Goal: Information Seeking & Learning: Check status

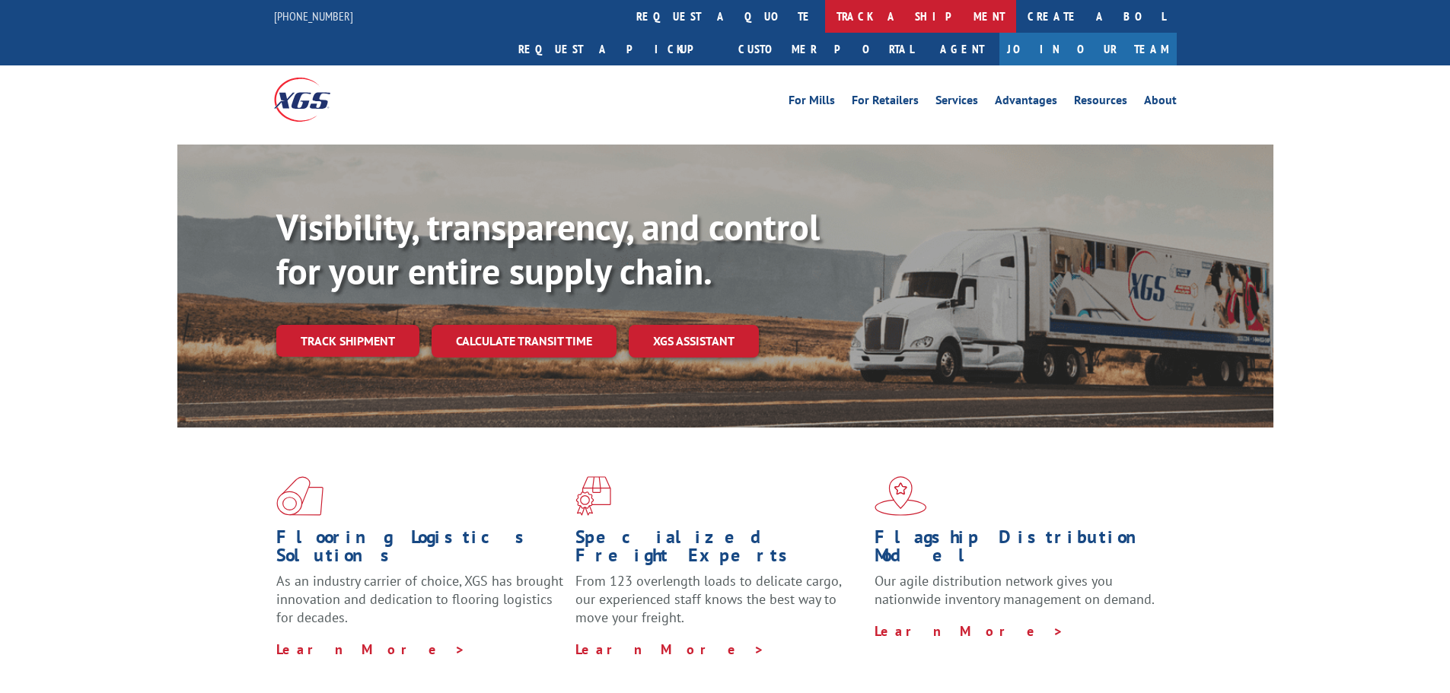
click at [825, 18] on link "track a shipment" at bounding box center [920, 16] width 191 height 33
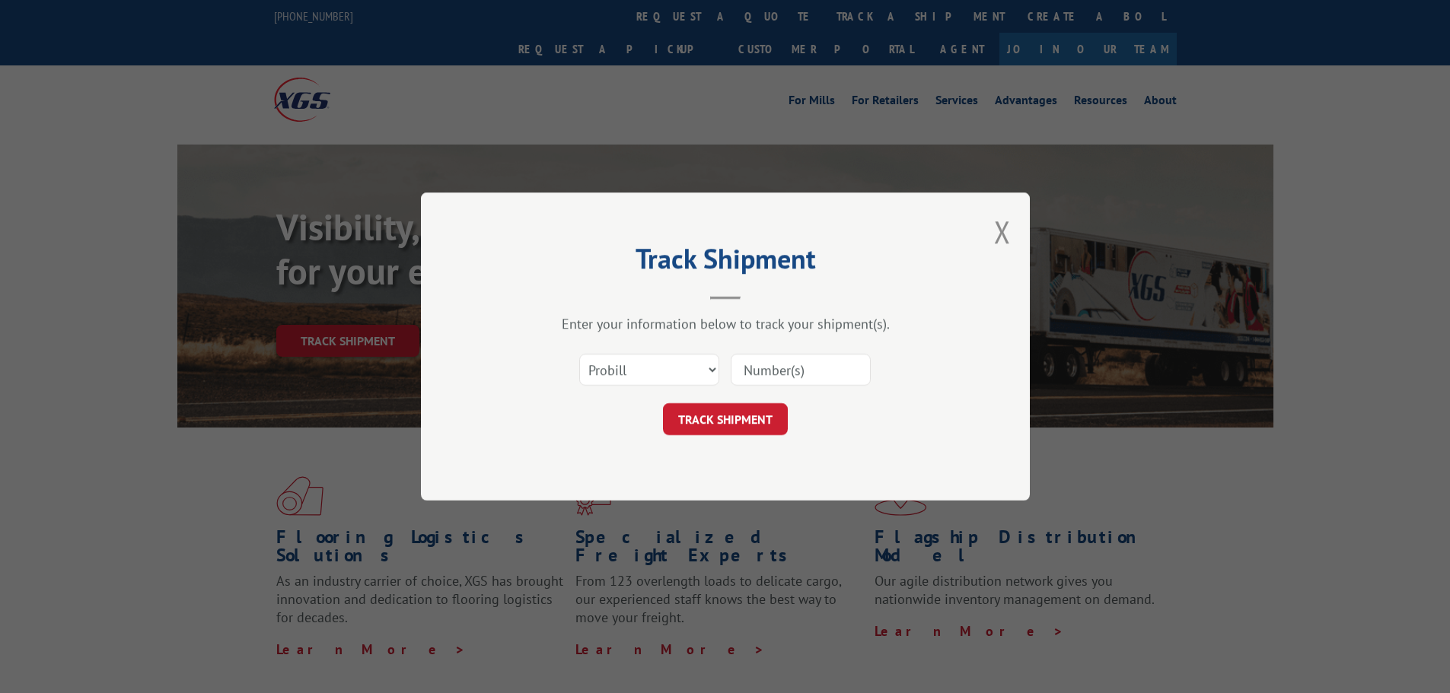
click at [778, 377] on input at bounding box center [801, 370] width 140 height 32
paste input "17470337"
type input "17470337"
click at [735, 415] on button "TRACK SHIPMENT" at bounding box center [725, 419] width 125 height 32
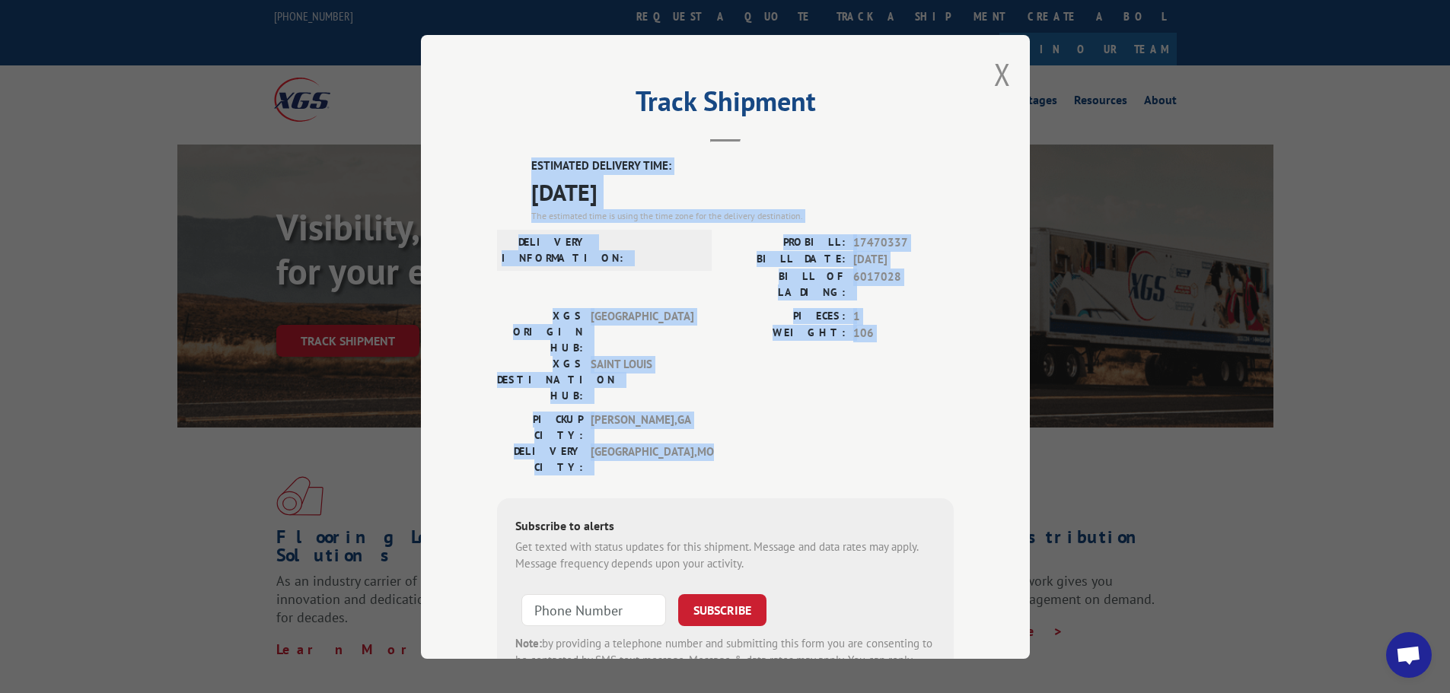
drag, startPoint x: 620, startPoint y: 167, endPoint x: 869, endPoint y: 378, distance: 327.2
click at [869, 378] on div "ESTIMATED DELIVERY TIME: [DATE] The estimated time is using the time zone for t…" at bounding box center [725, 431] width 457 height 547
copy div "ESTIMATED DELIVERY TIME: [DATE] The estimated time is using the time zone for t…"
click at [995, 78] on button "Close modal" at bounding box center [1002, 74] width 17 height 40
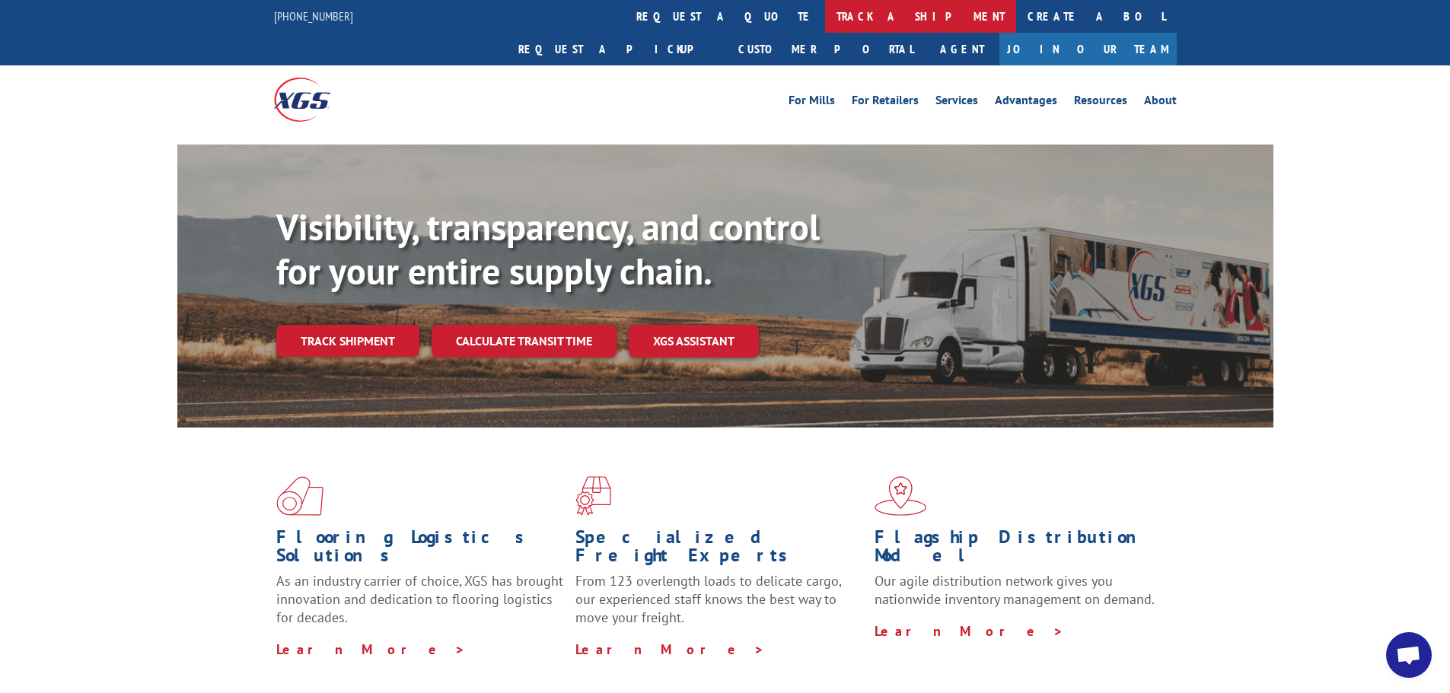
click at [825, 21] on link "track a shipment" at bounding box center [920, 16] width 191 height 33
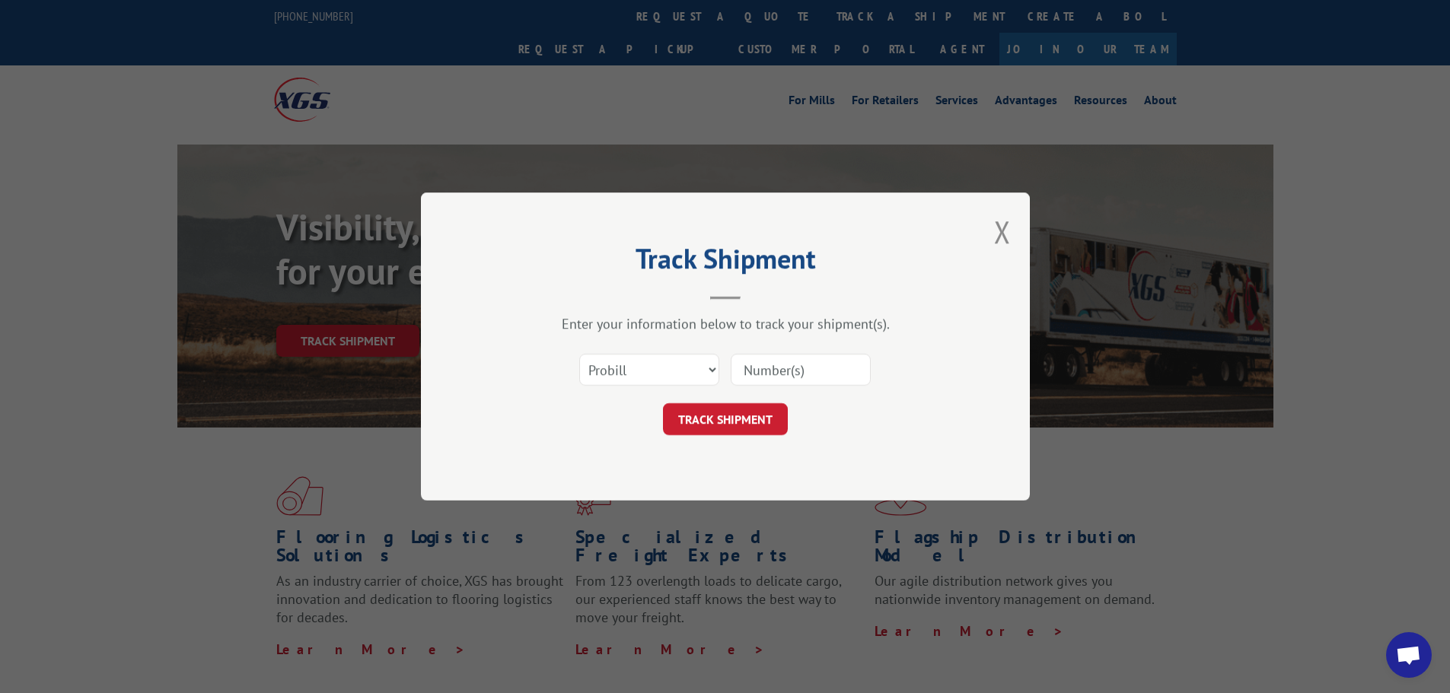
click at [759, 371] on input at bounding box center [801, 370] width 140 height 32
paste input "17470946"
type input "17470946"
click at [753, 422] on button "TRACK SHIPMENT" at bounding box center [725, 419] width 125 height 32
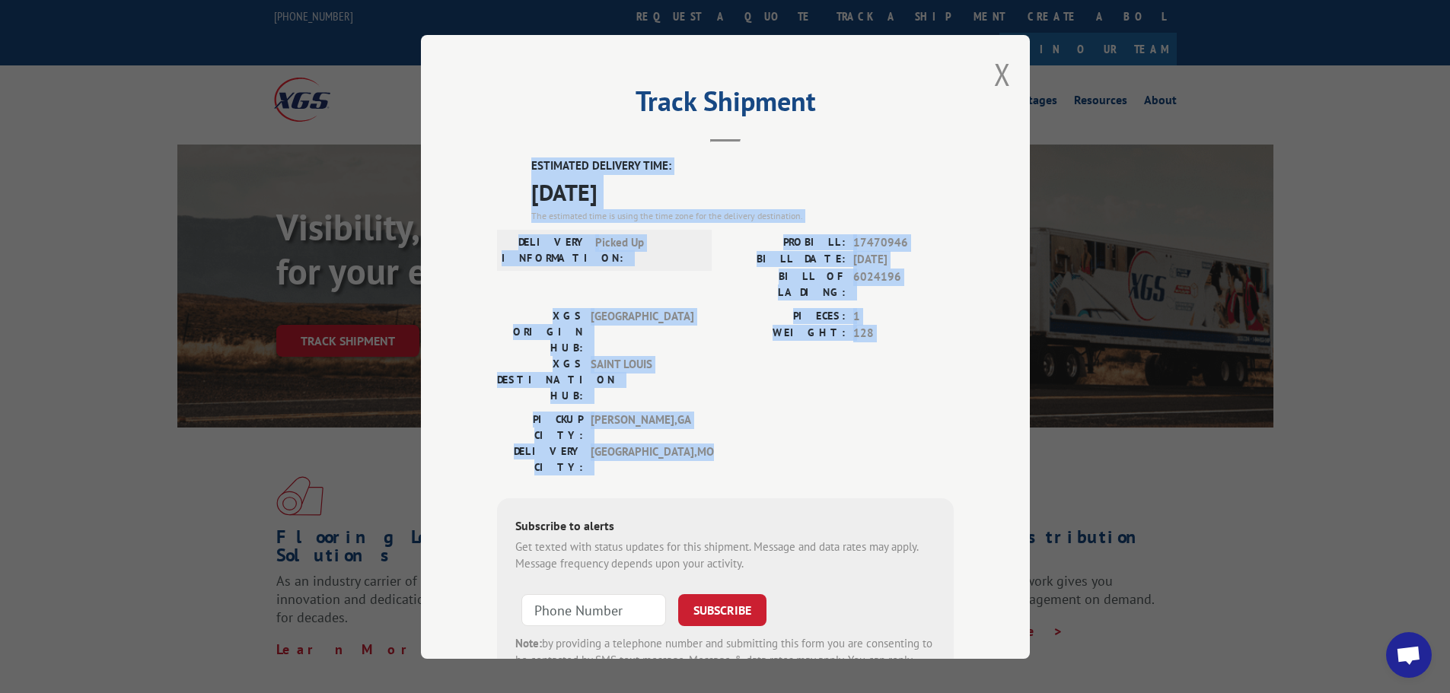
drag, startPoint x: 523, startPoint y: 164, endPoint x: 874, endPoint y: 374, distance: 408.9
click at [874, 374] on div "ESTIMATED DELIVERY TIME: [DATE] The estimated time is using the time zone for t…" at bounding box center [725, 431] width 457 height 547
copy div "ESTIMATED DELIVERY TIME: [DATE] The estimated time is using the time zone for t…"
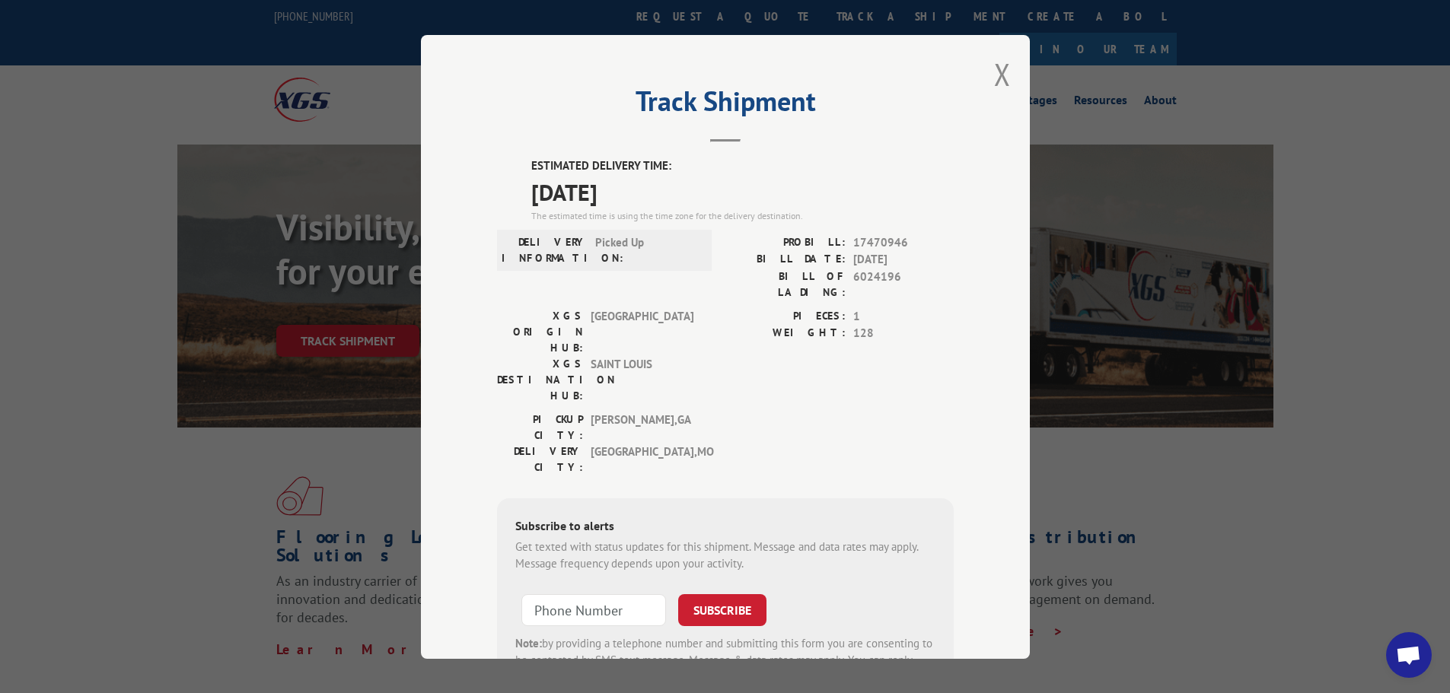
click at [1134, 508] on div "Track Shipment ESTIMATED DELIVERY TIME: [DATE] The estimated time is using the …" at bounding box center [725, 346] width 1450 height 693
click at [995, 78] on button "Close modal" at bounding box center [1002, 74] width 17 height 40
